Goal: Transaction & Acquisition: Purchase product/service

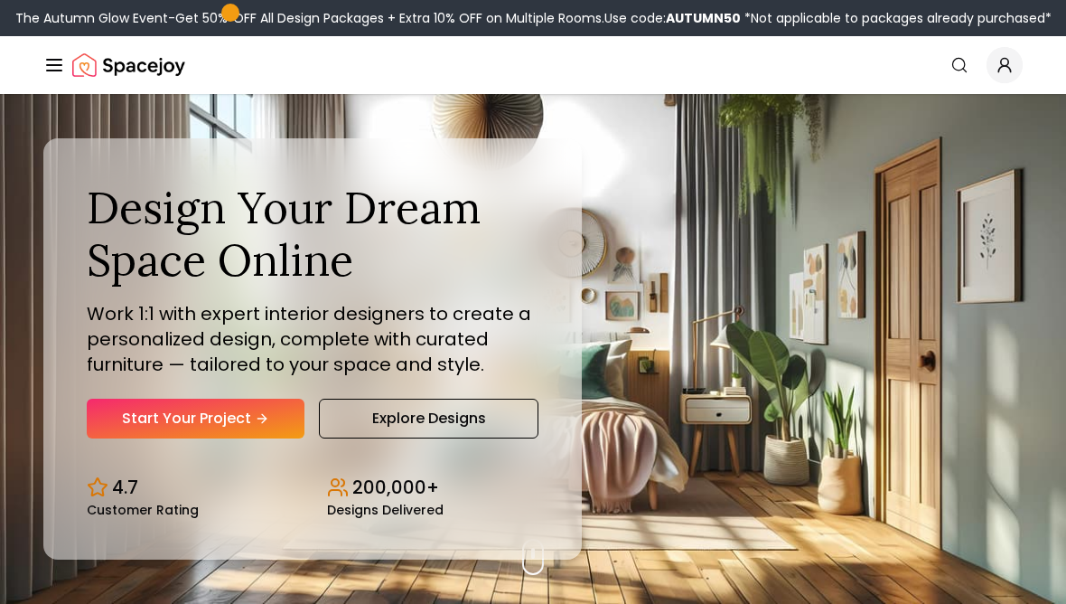
click at [165, 438] on link "Start Your Project" at bounding box center [196, 419] width 218 height 40
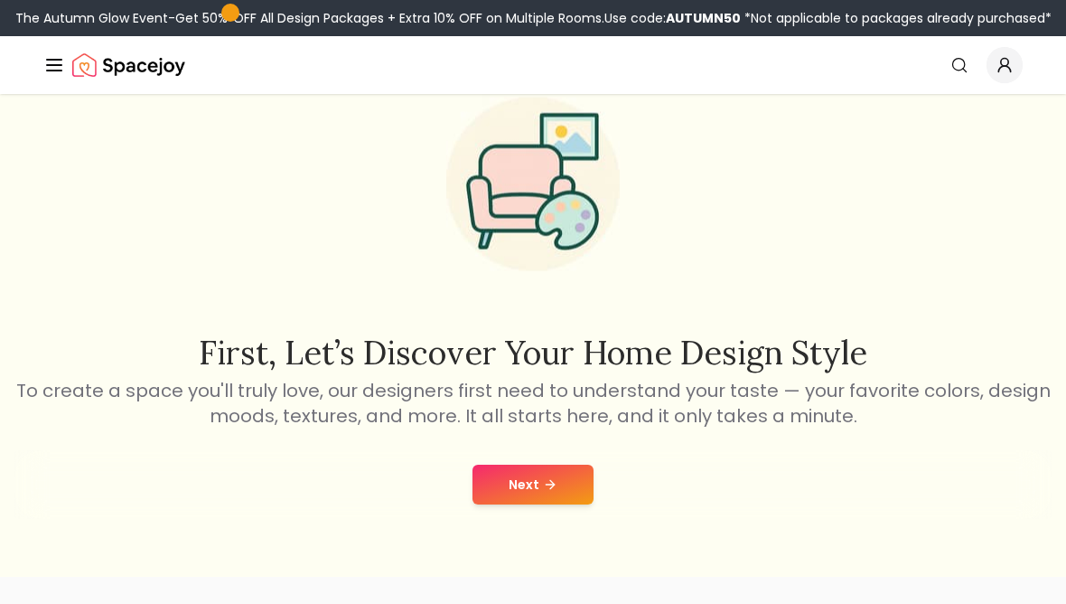
scroll to position [79, 0]
click at [540, 501] on button "Next" at bounding box center [533, 484] width 121 height 40
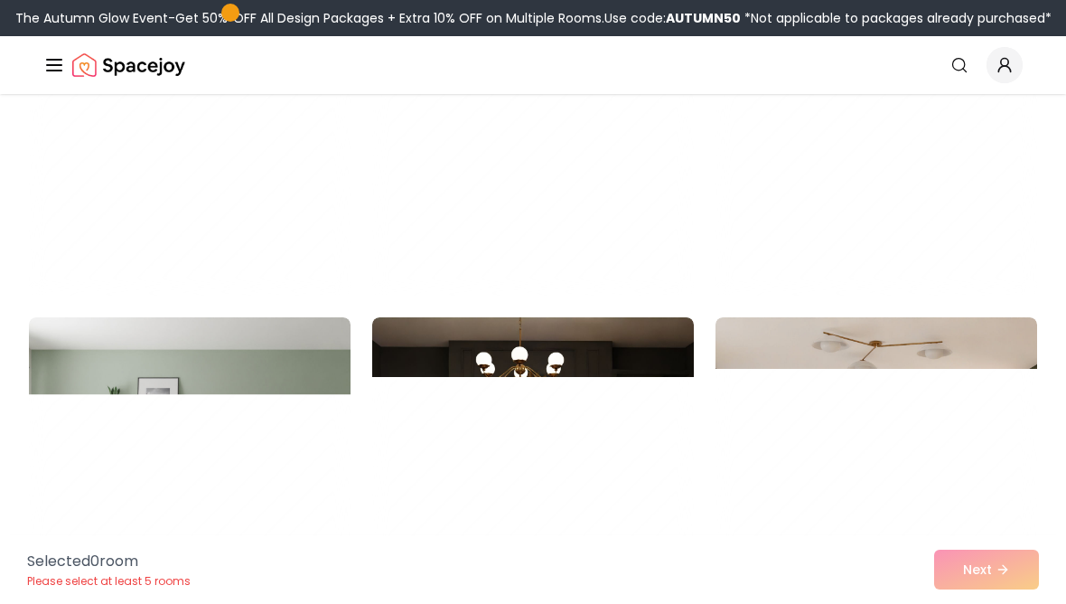
scroll to position [8323, 0]
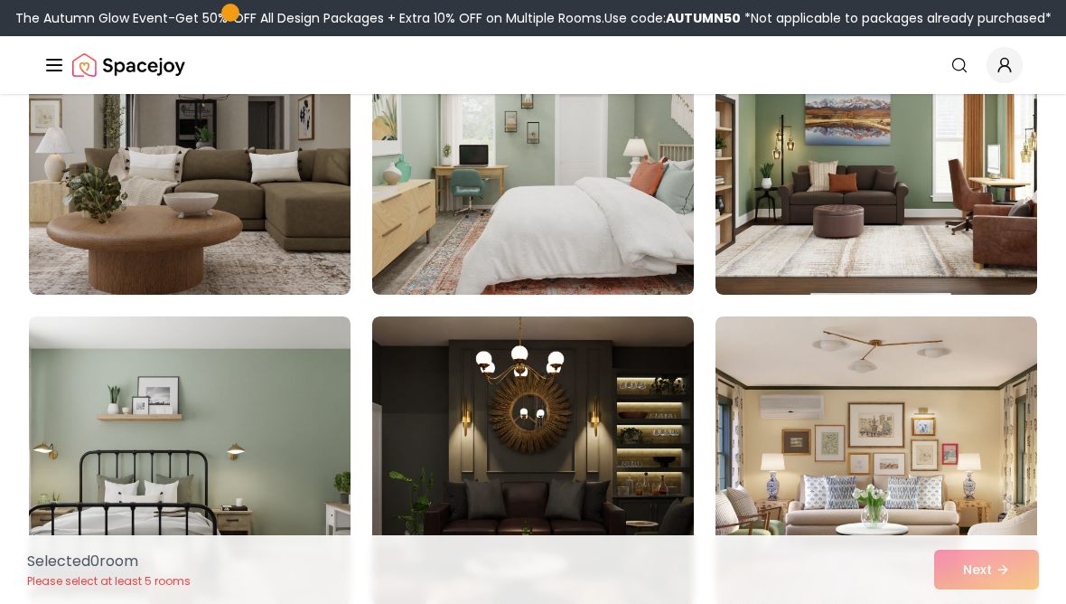
click at [605, 197] on img at bounding box center [533, 149] width 322 height 289
click at [996, 603] on div "Selected 1 room Please select at least 5 rooms Next" at bounding box center [533, 569] width 1041 height 69
click at [577, 209] on img at bounding box center [533, 149] width 322 height 289
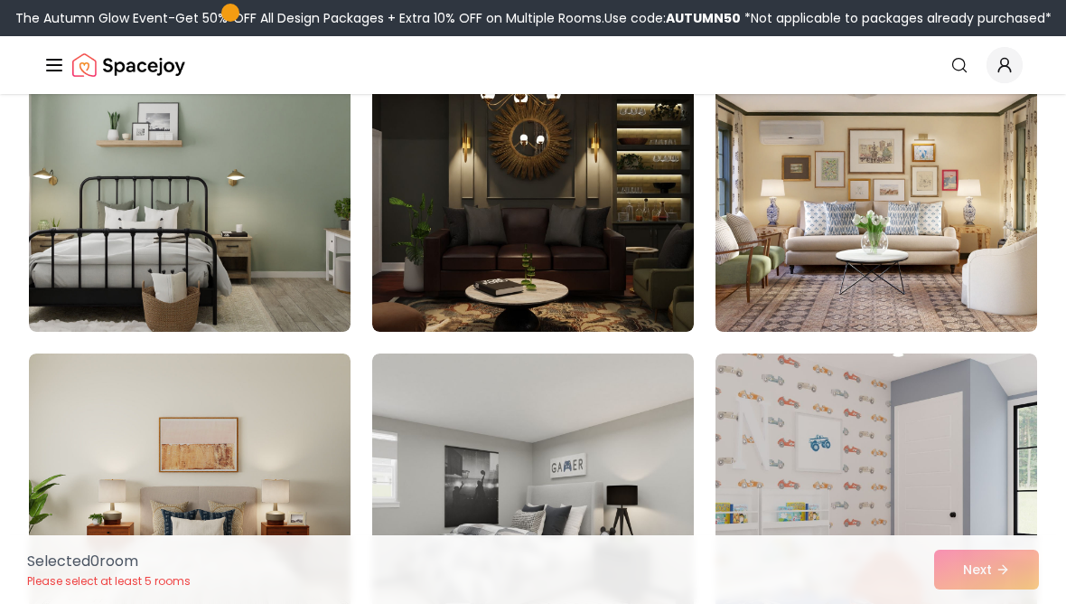
scroll to position [8597, 0]
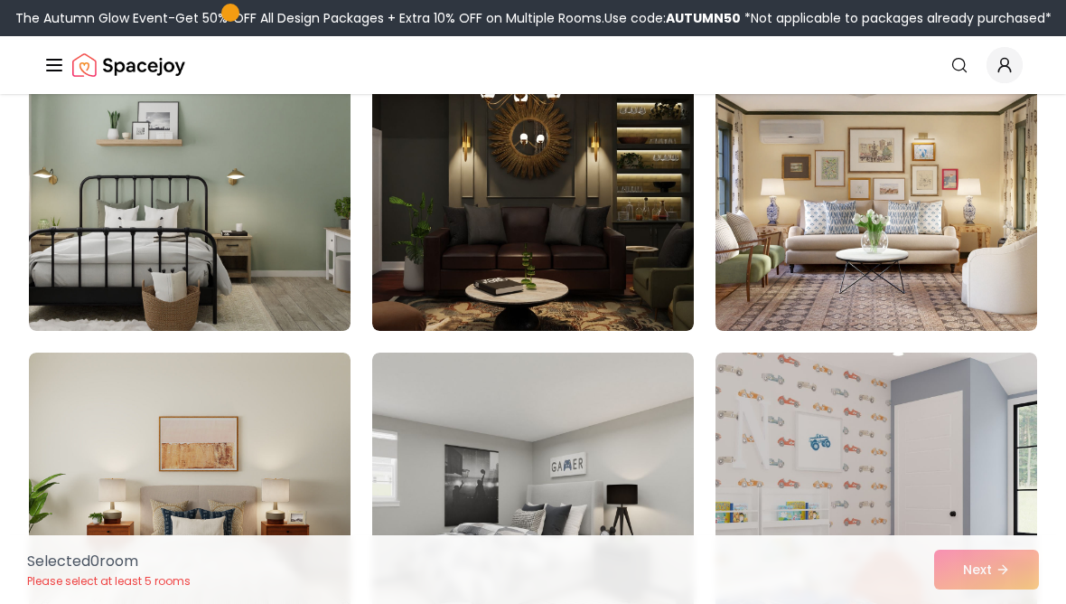
click at [130, 219] on img at bounding box center [190, 186] width 322 height 289
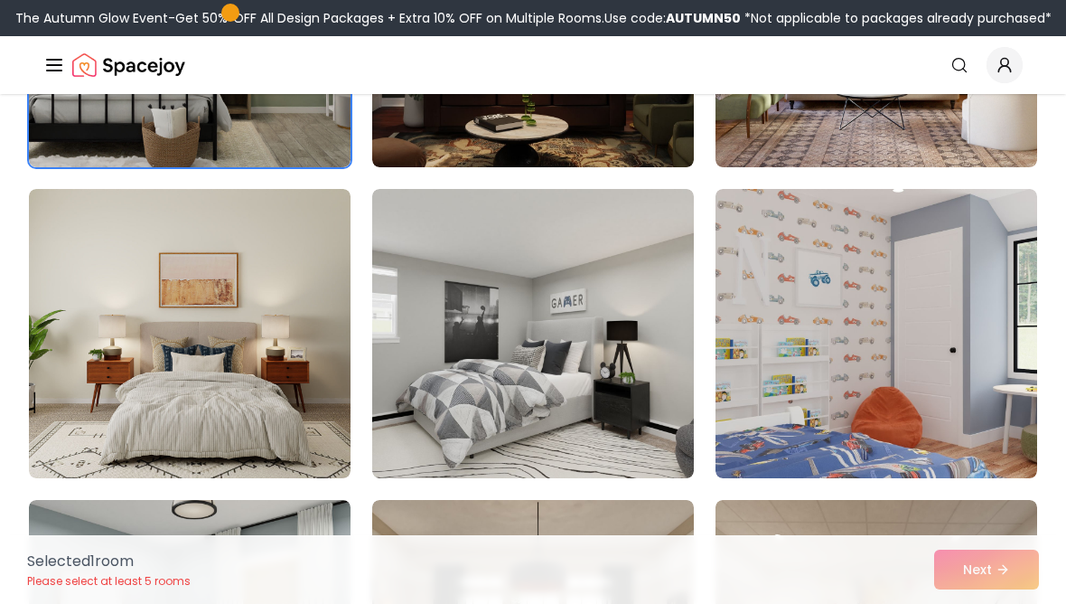
scroll to position [8784, 0]
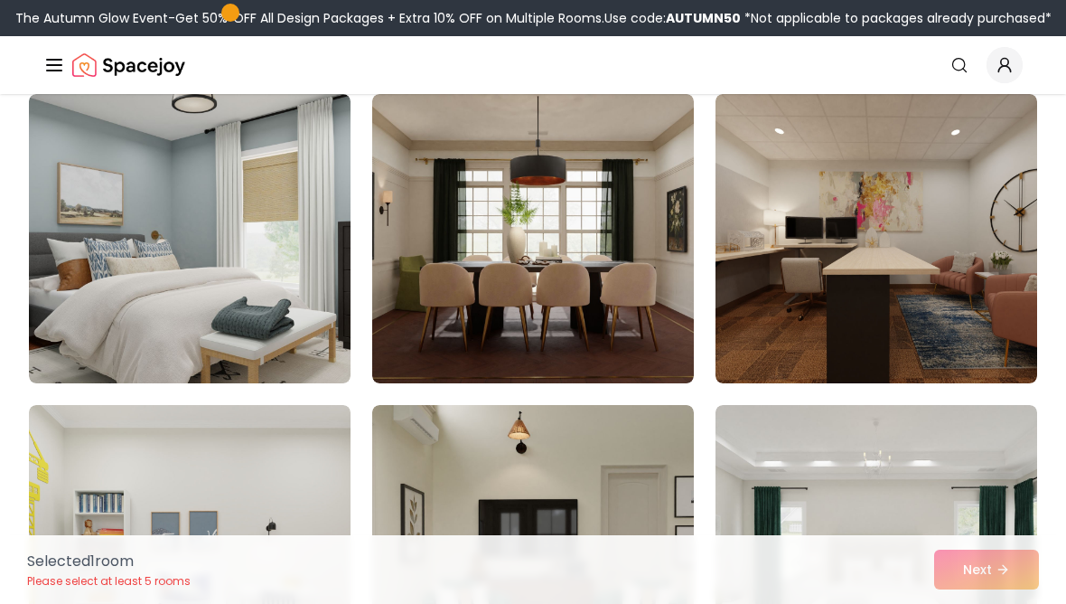
click at [98, 250] on img at bounding box center [190, 238] width 322 height 289
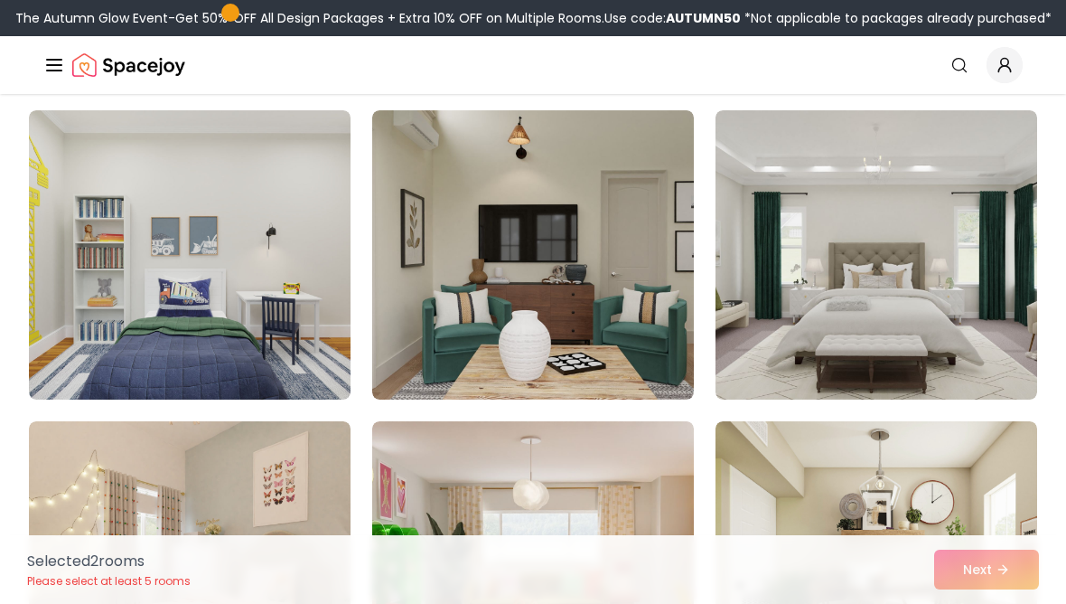
click at [966, 238] on img at bounding box center [877, 254] width 322 height 289
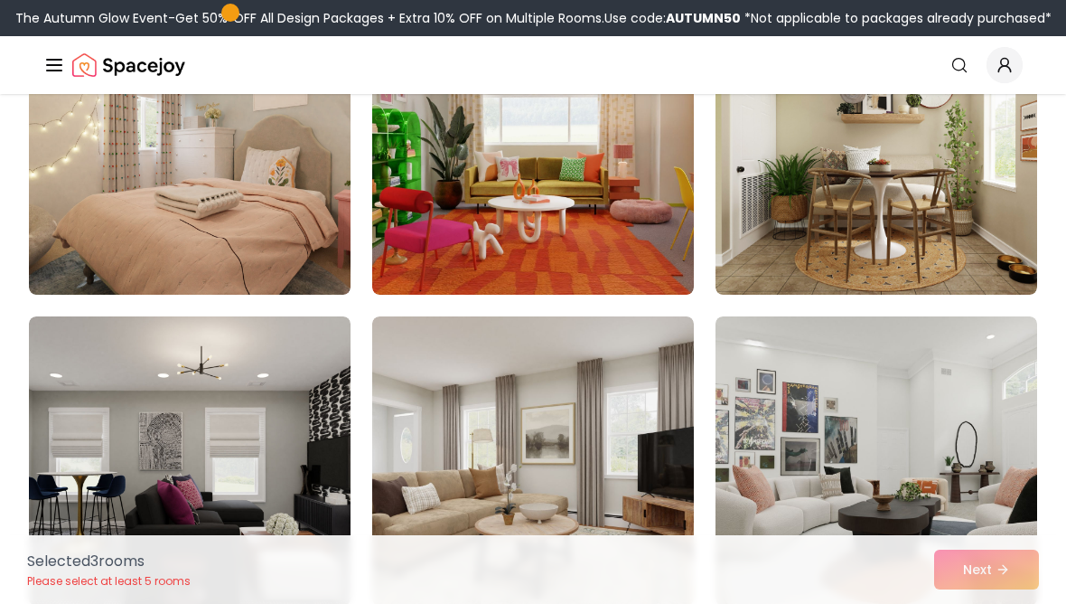
scroll to position [9887, 0]
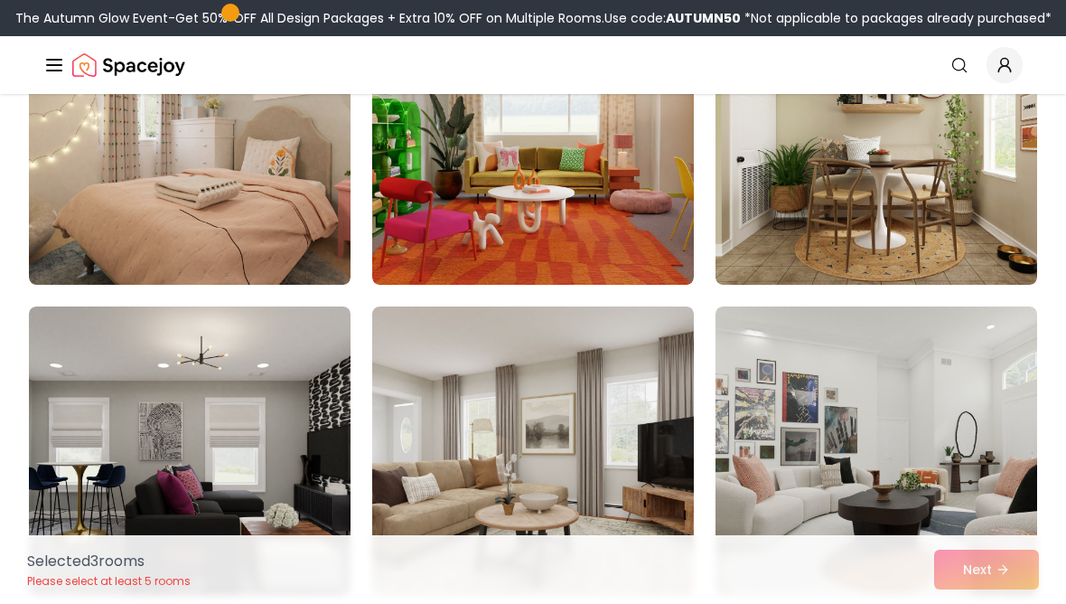
click at [89, 204] on img at bounding box center [190, 139] width 322 height 289
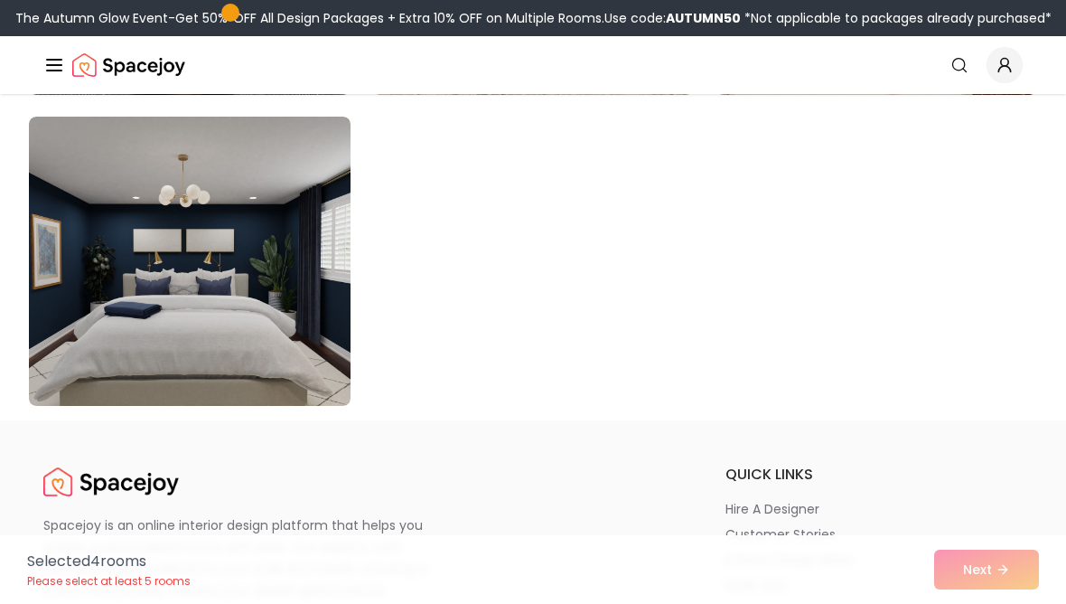
scroll to position [10379, 0]
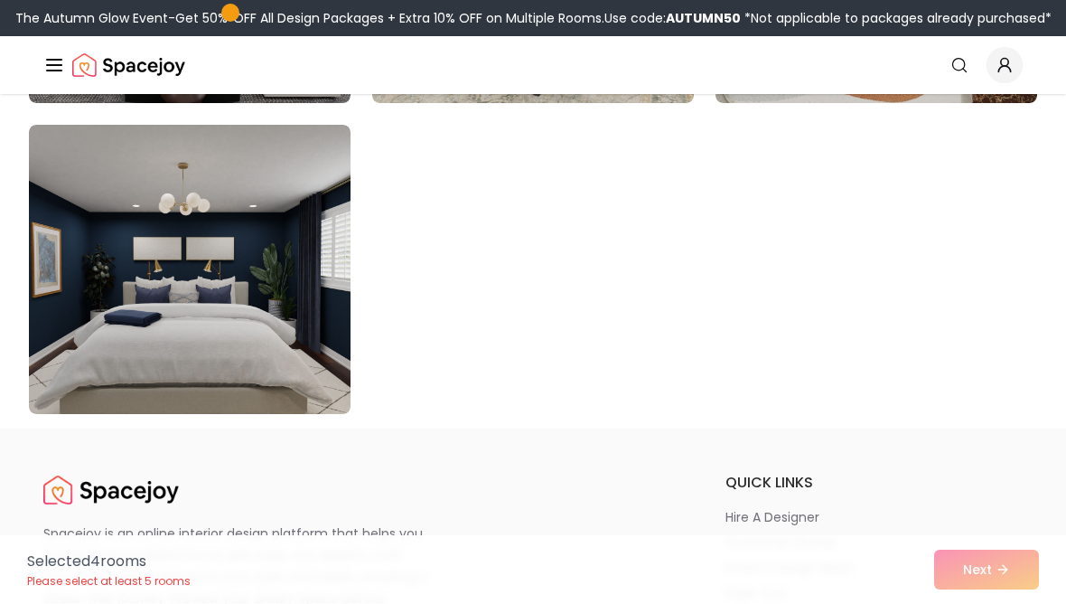
click at [110, 305] on img at bounding box center [190, 269] width 322 height 289
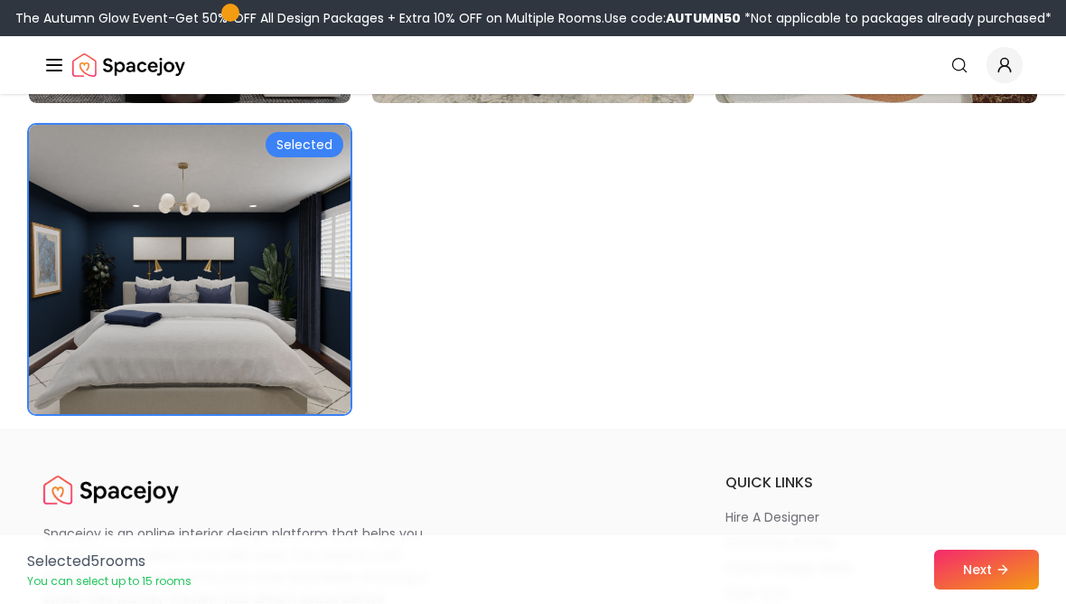
click at [1007, 559] on button "Next" at bounding box center [986, 569] width 105 height 40
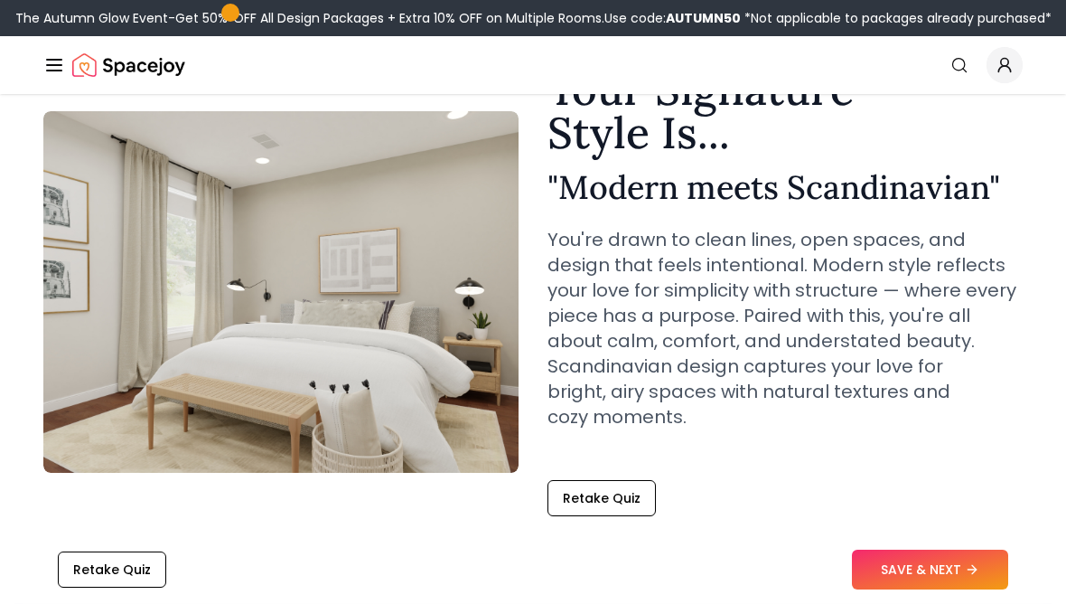
scroll to position [102, 0]
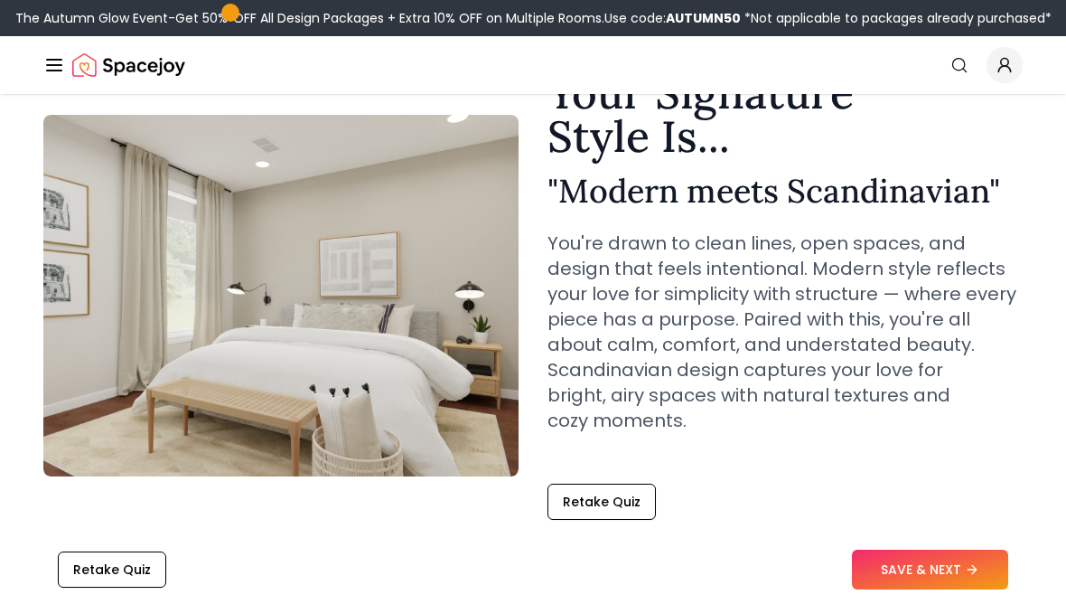
click at [963, 556] on button "SAVE & NEXT" at bounding box center [930, 569] width 156 height 40
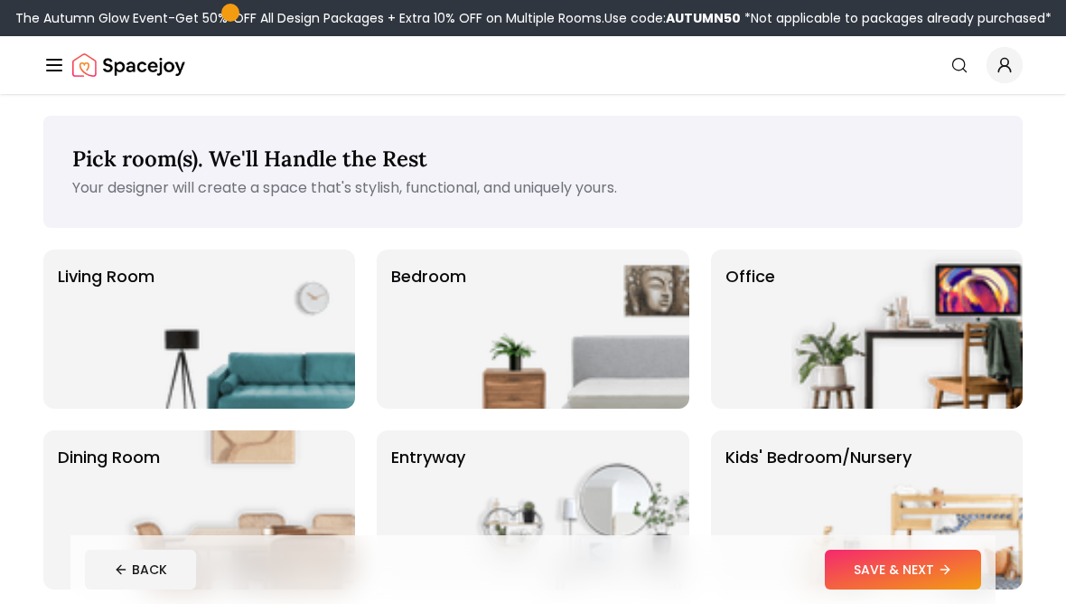
click at [527, 312] on img at bounding box center [573, 328] width 231 height 159
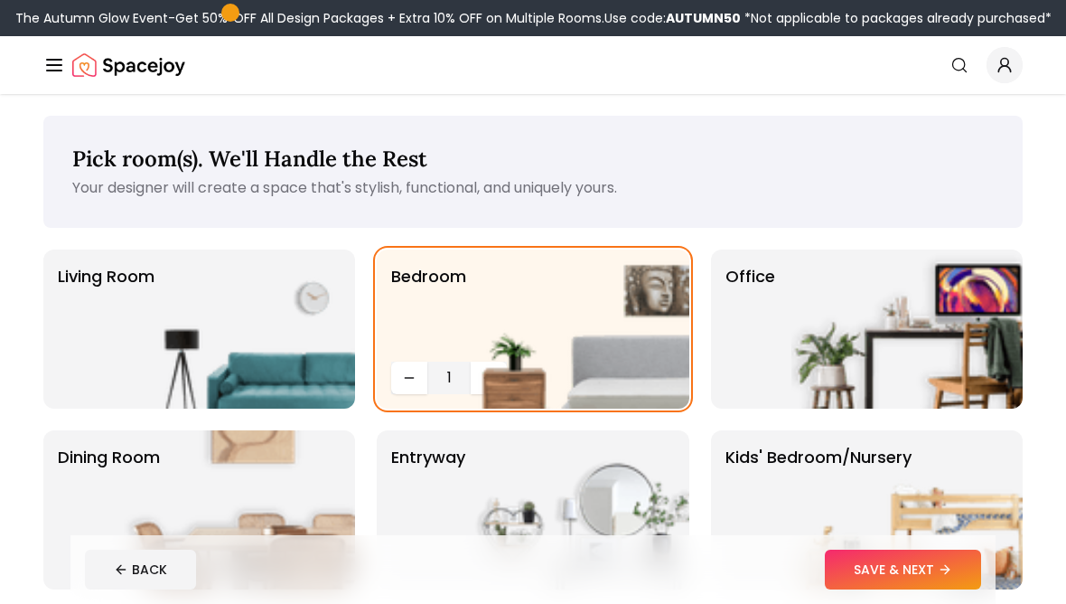
click at [919, 561] on button "SAVE & NEXT" at bounding box center [903, 569] width 156 height 40
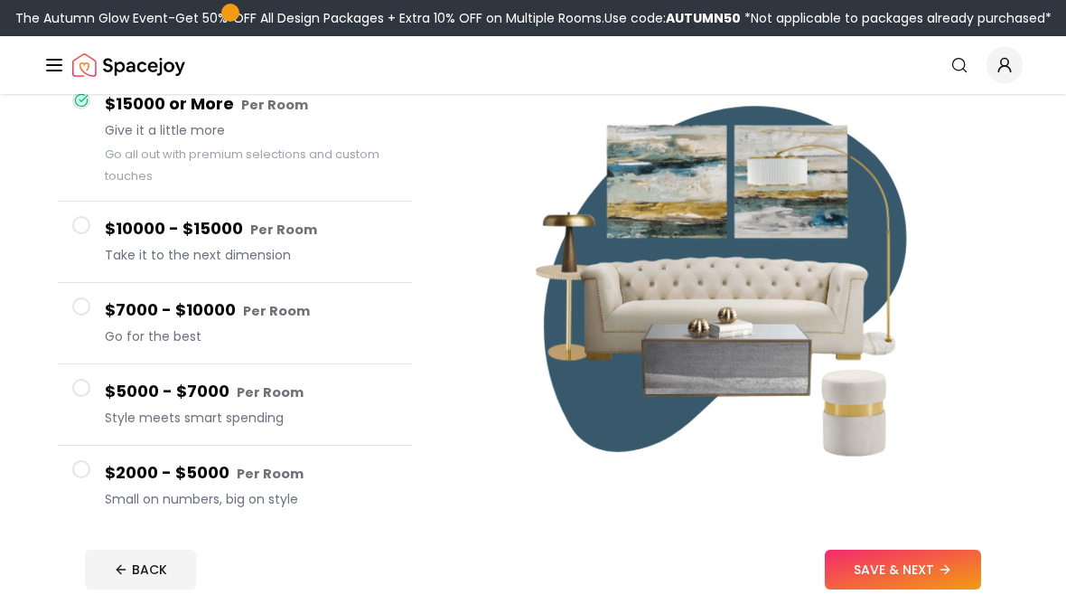
scroll to position [189, 0]
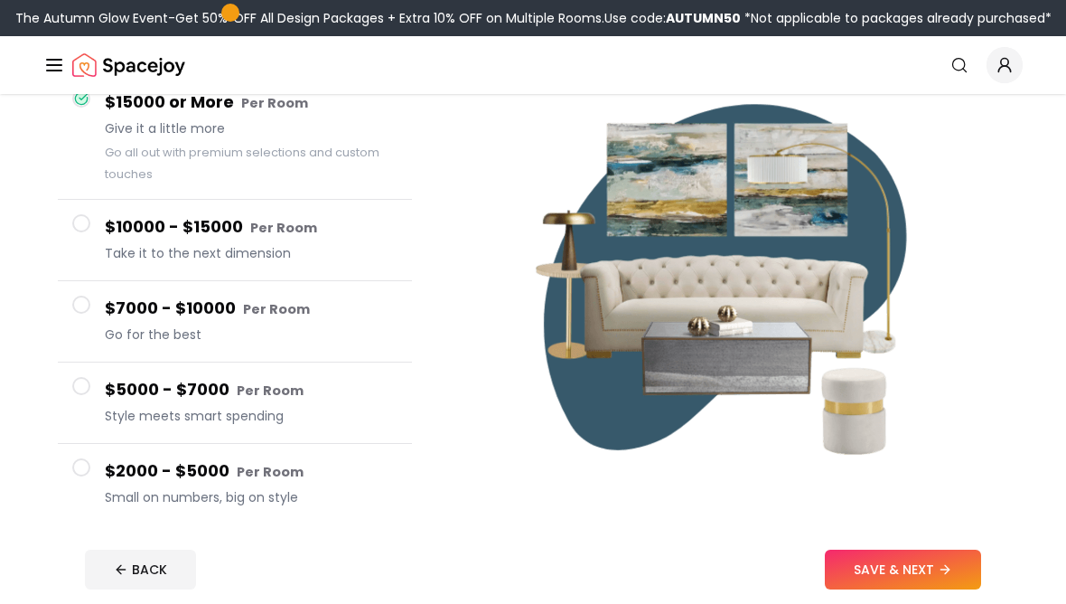
click at [279, 478] on small "Per Room" at bounding box center [270, 472] width 67 height 18
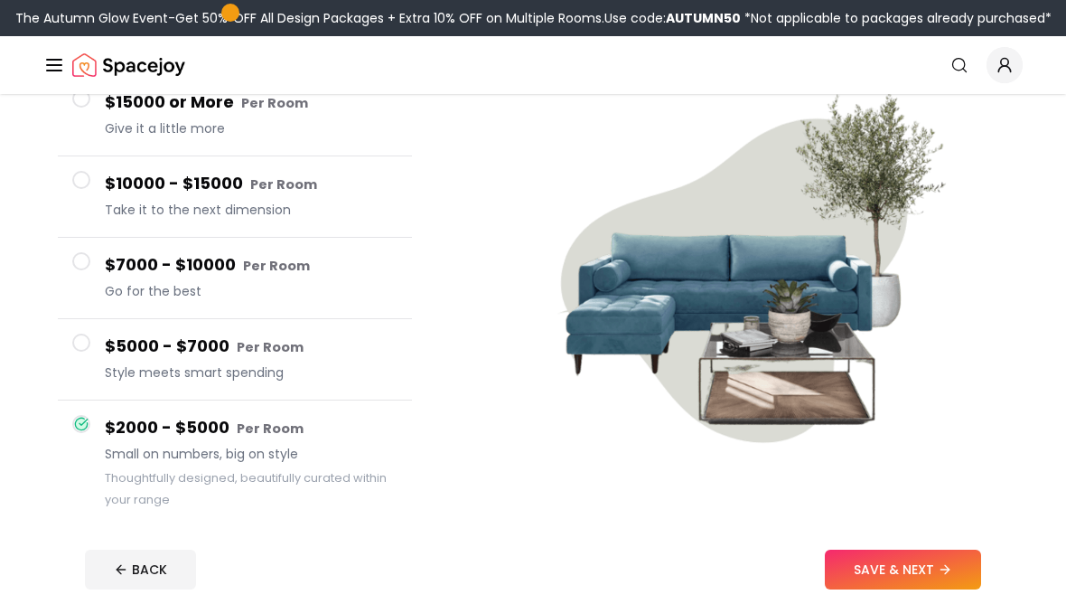
click at [942, 577] on icon at bounding box center [945, 569] width 14 height 14
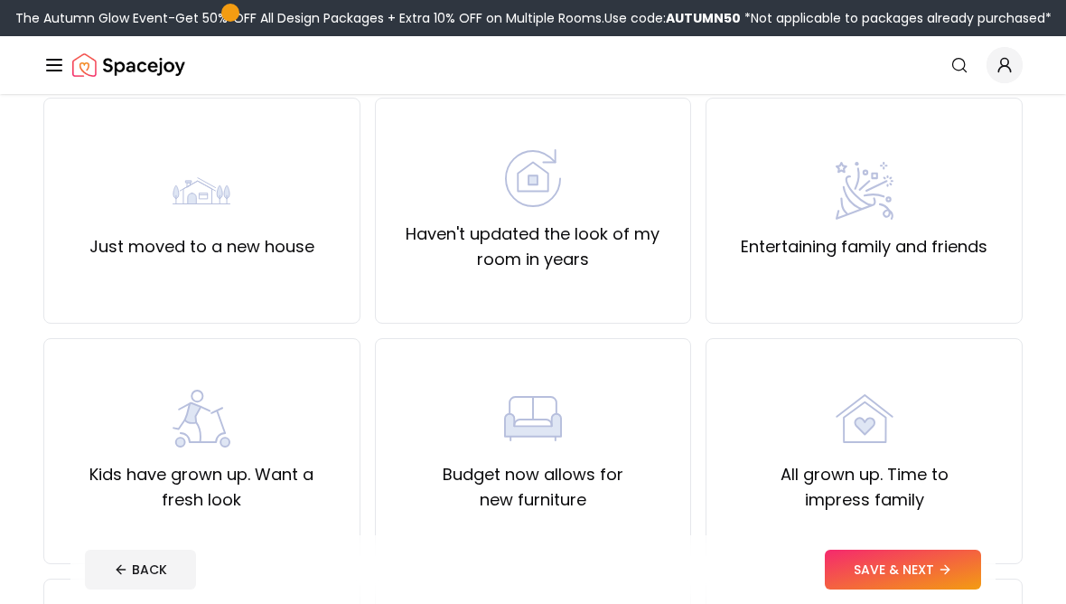
scroll to position [177, 0]
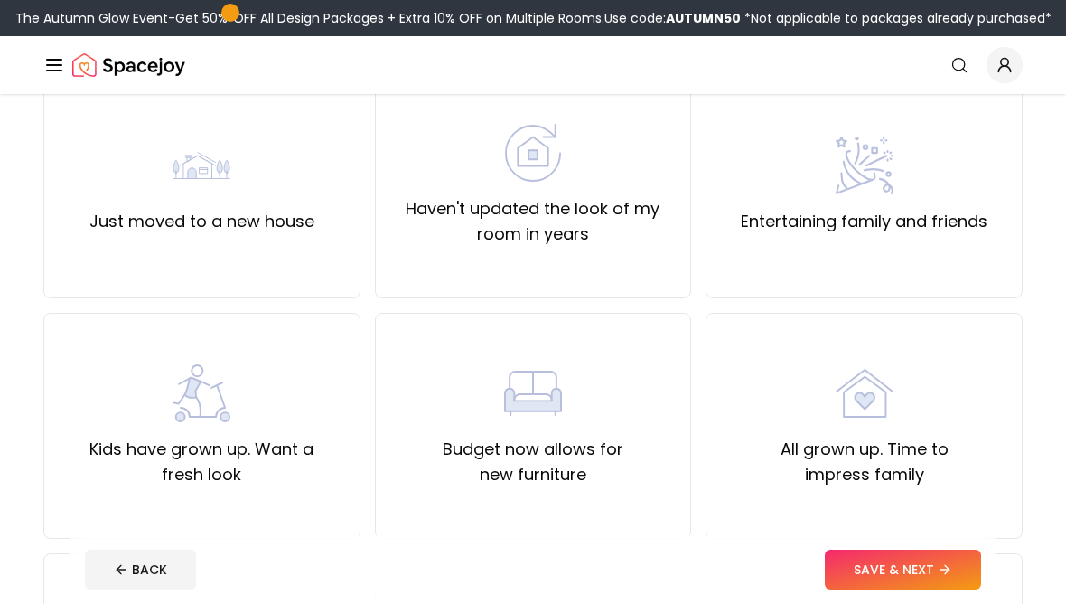
click at [654, 255] on div "Haven't updated the look of my room in years" at bounding box center [533, 185] width 317 height 226
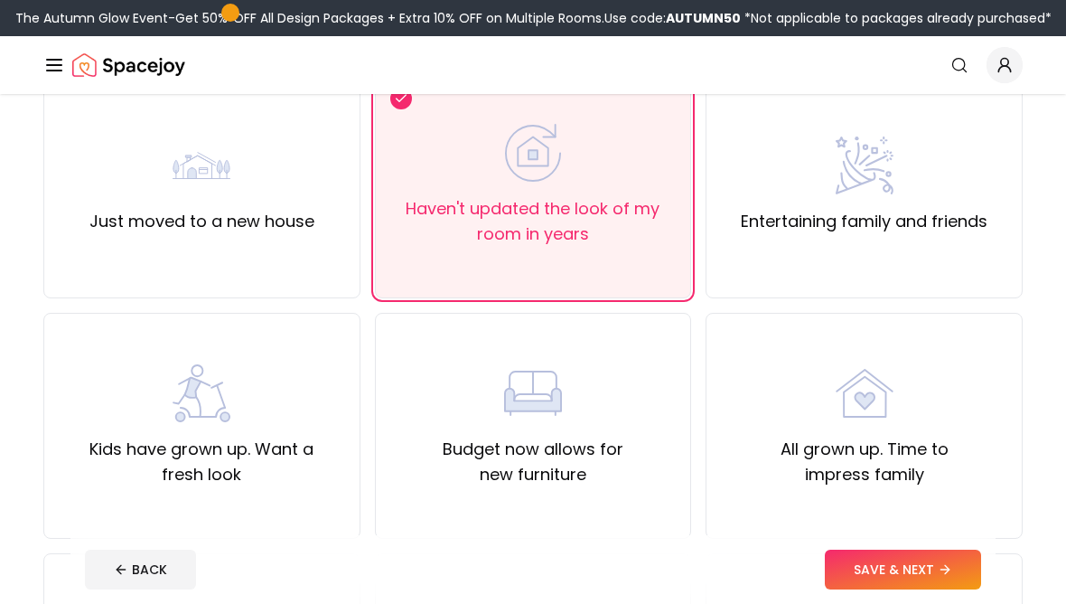
click at [947, 589] on button "SAVE & NEXT" at bounding box center [903, 569] width 156 height 40
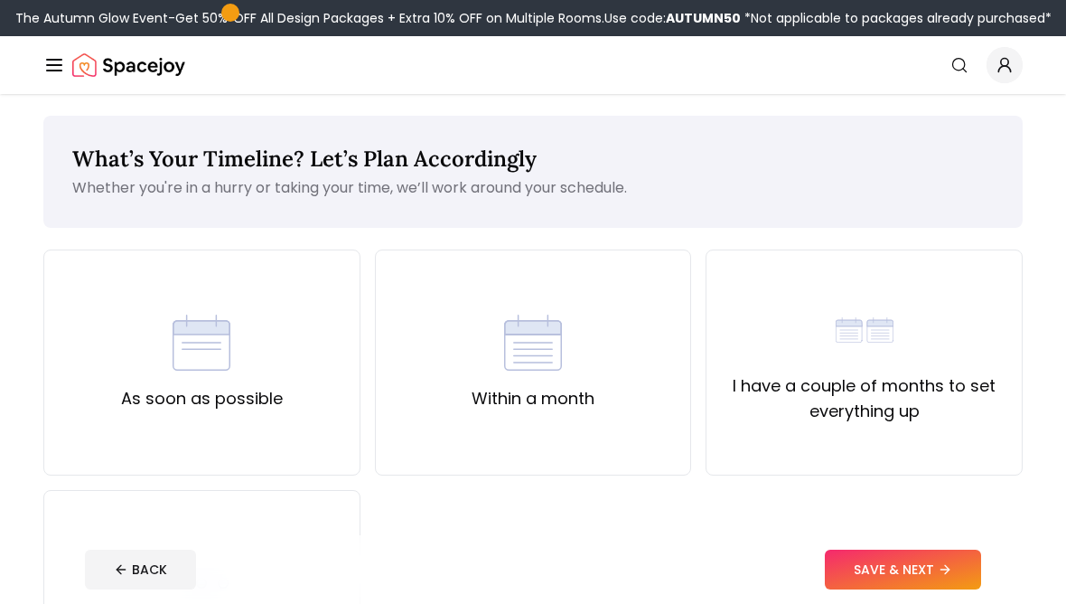
click at [272, 383] on div "As soon as possible" at bounding box center [202, 363] width 162 height 98
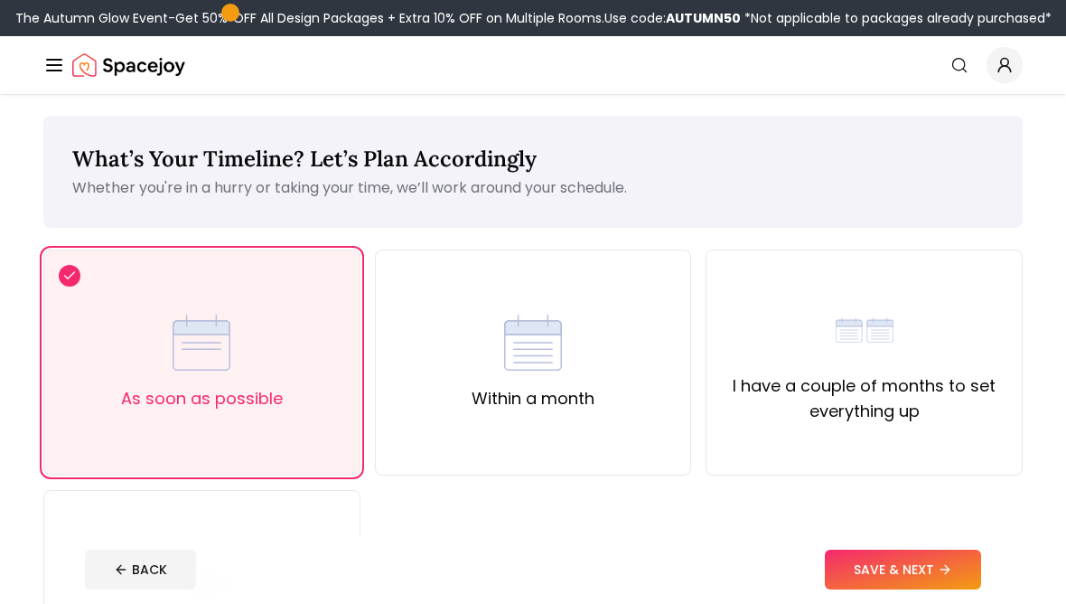
click at [939, 577] on icon at bounding box center [945, 569] width 14 height 14
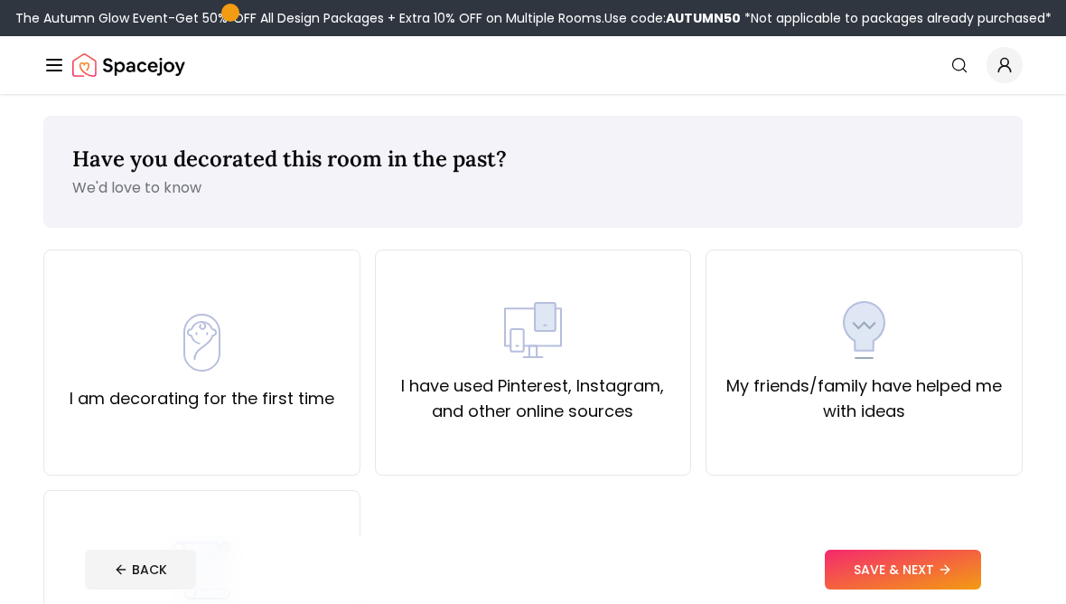
click at [631, 414] on label "I have used Pinterest, Instagram, and other online sources" at bounding box center [533, 398] width 286 height 51
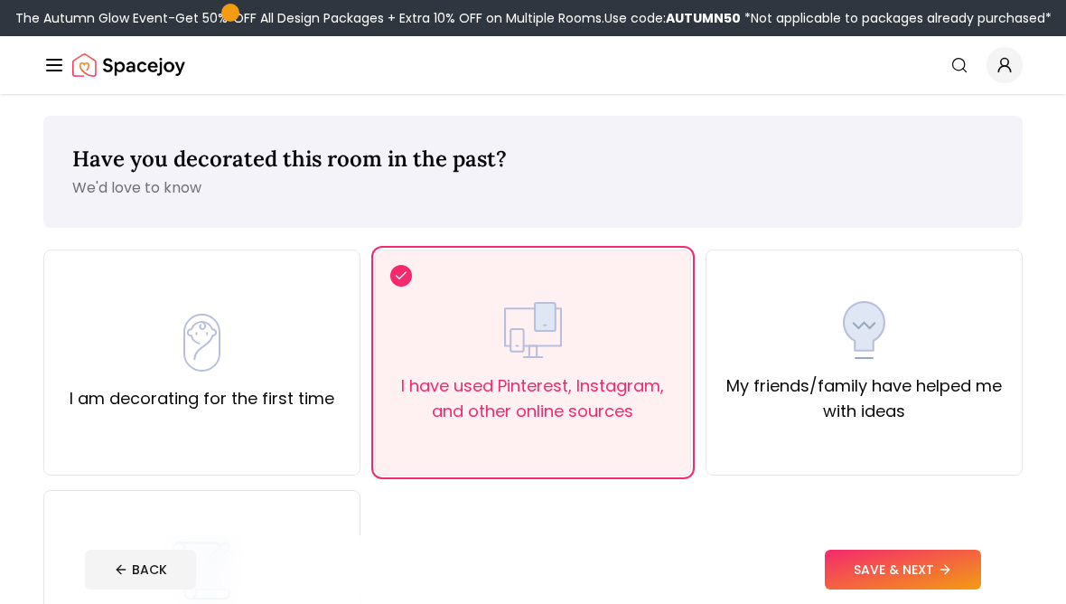
click at [918, 589] on button "SAVE & NEXT" at bounding box center [903, 569] width 156 height 40
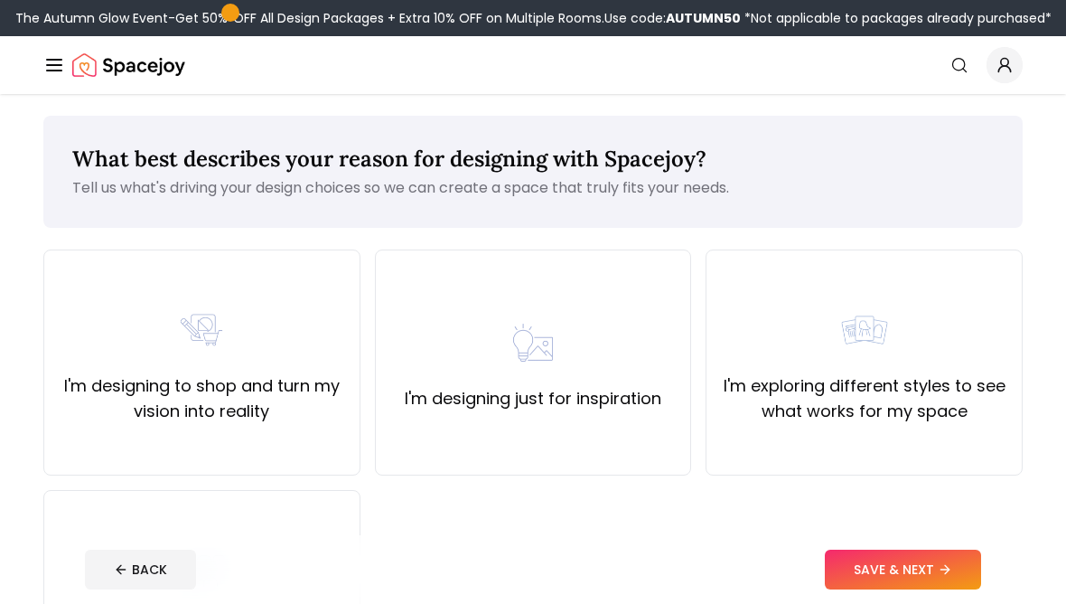
click at [468, 314] on div "I'm designing just for inspiration" at bounding box center [533, 363] width 257 height 98
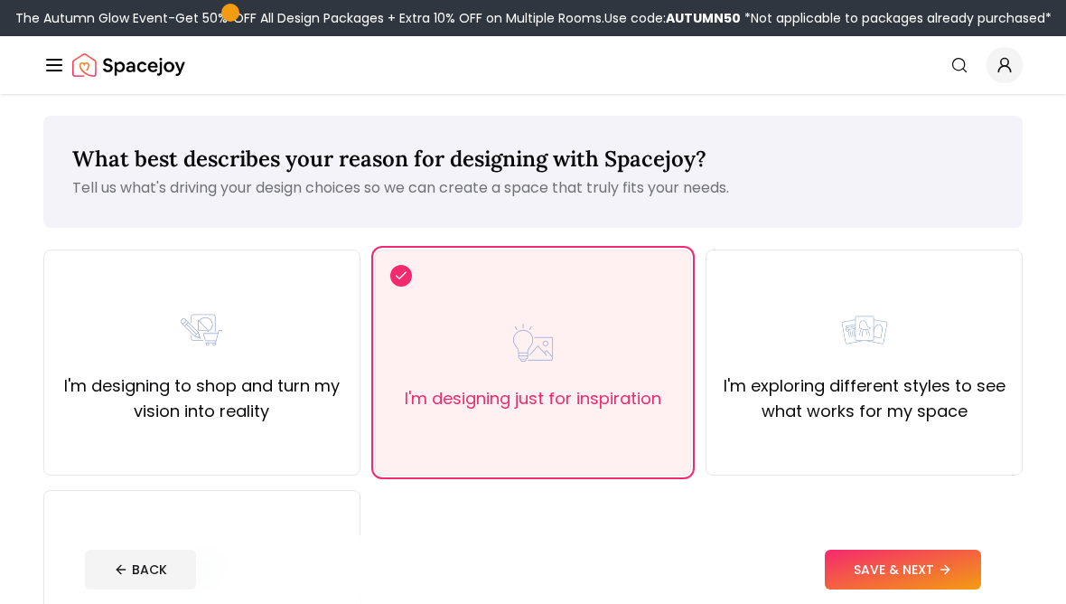
click at [920, 589] on button "SAVE & NEXT" at bounding box center [903, 569] width 156 height 40
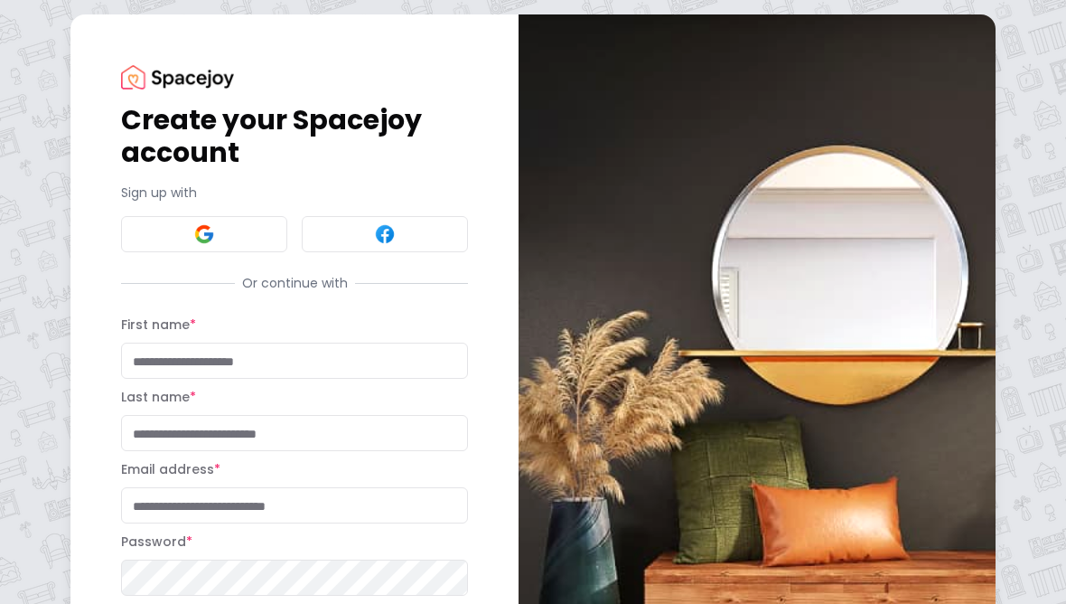
click at [152, 235] on button at bounding box center [204, 234] width 166 height 36
